Goal: Transaction & Acquisition: Purchase product/service

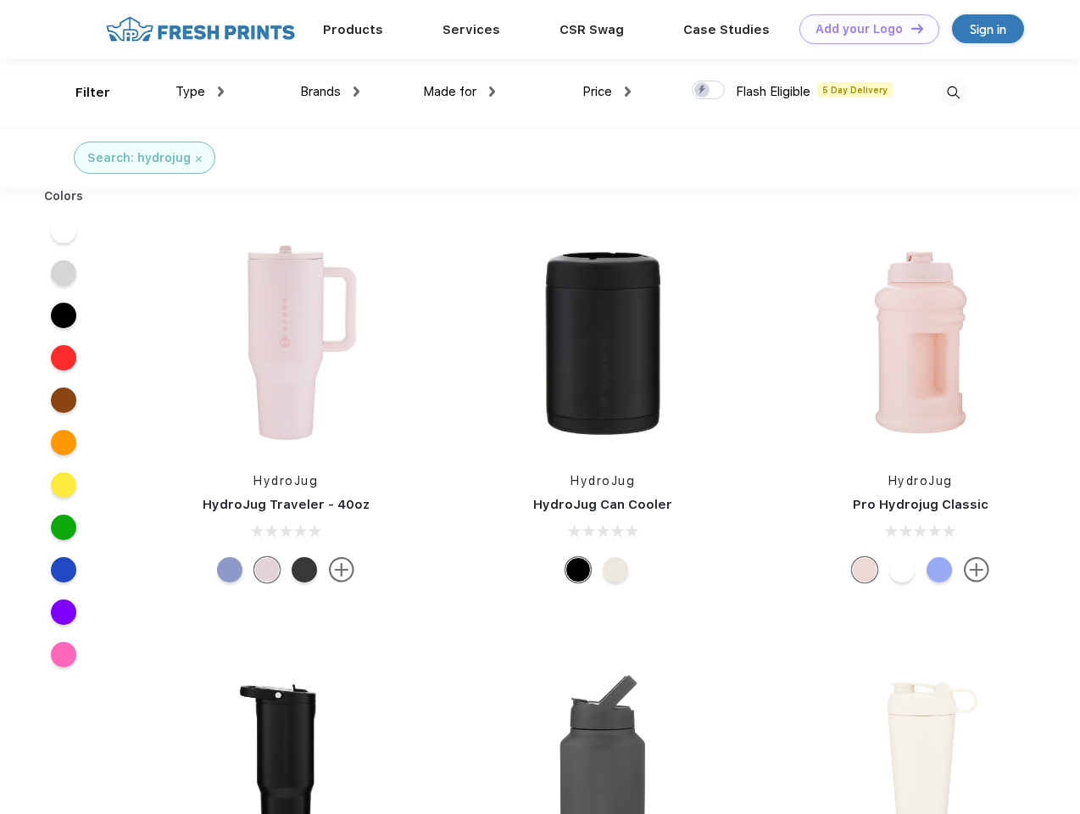
click at [863, 29] on link "Add your Logo Design Tool" at bounding box center [870, 29] width 140 height 30
click at [0, 0] on div "Design Tool" at bounding box center [0, 0] width 0 height 0
click at [910, 28] on link "Add your Logo Design Tool" at bounding box center [870, 29] width 140 height 30
click at [81, 92] on div "Filter" at bounding box center [92, 93] width 35 height 20
click at [200, 92] on span "Type" at bounding box center [191, 91] width 30 height 15
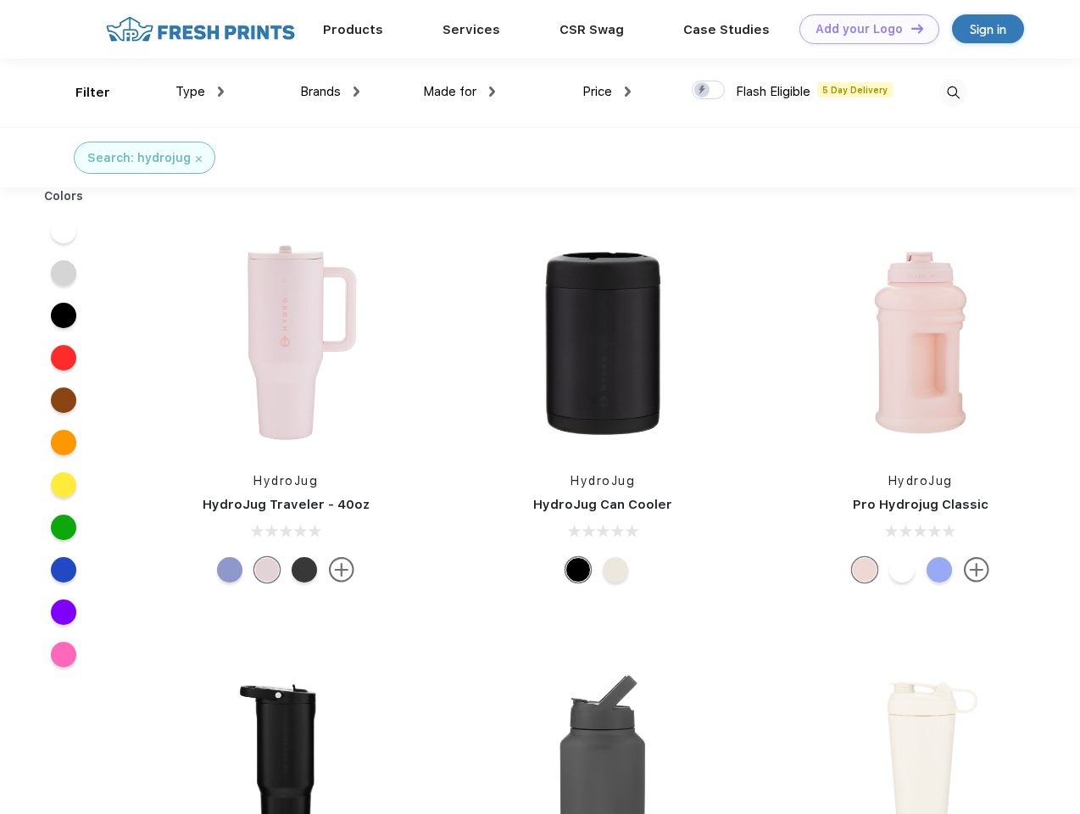
click at [330, 92] on span "Brands" at bounding box center [320, 91] width 41 height 15
click at [460, 92] on span "Made for" at bounding box center [449, 91] width 53 height 15
click at [607, 92] on span "Price" at bounding box center [598, 91] width 30 height 15
click at [709, 91] on div at bounding box center [708, 90] width 33 height 19
click at [703, 91] on input "checkbox" at bounding box center [697, 85] width 11 height 11
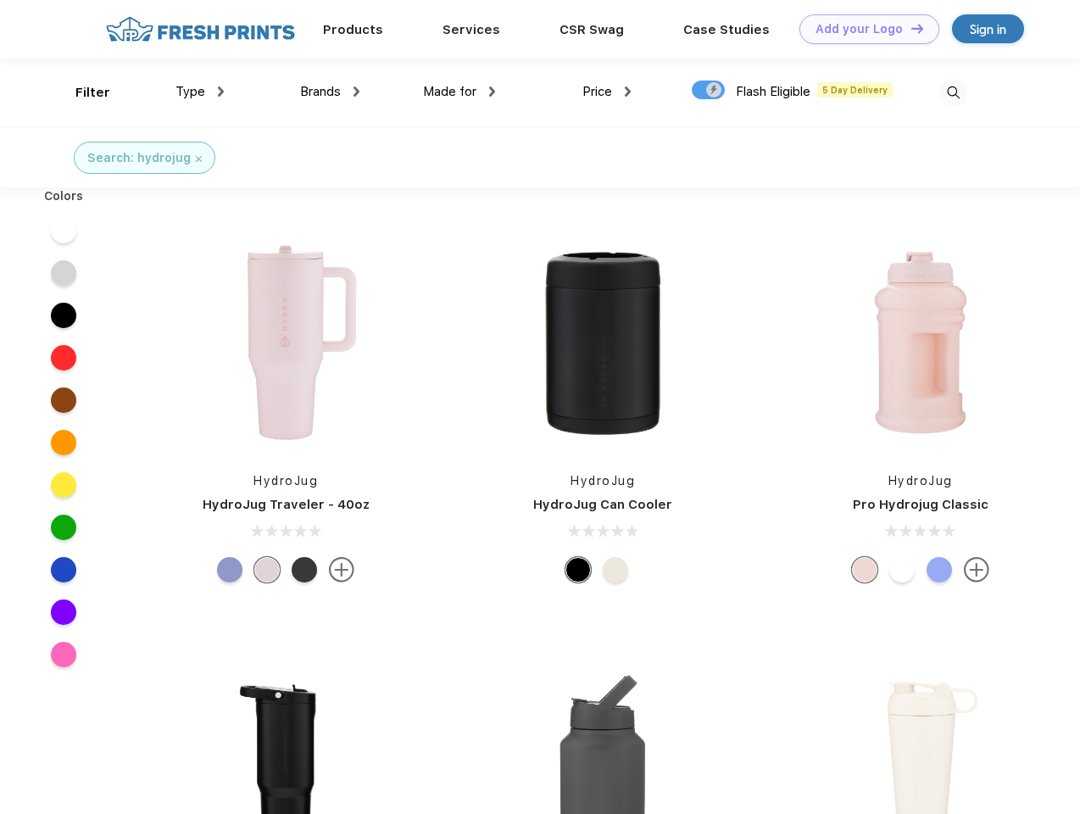
click at [953, 92] on img at bounding box center [953, 93] width 28 height 28
